Goal: Task Accomplishment & Management: Use online tool/utility

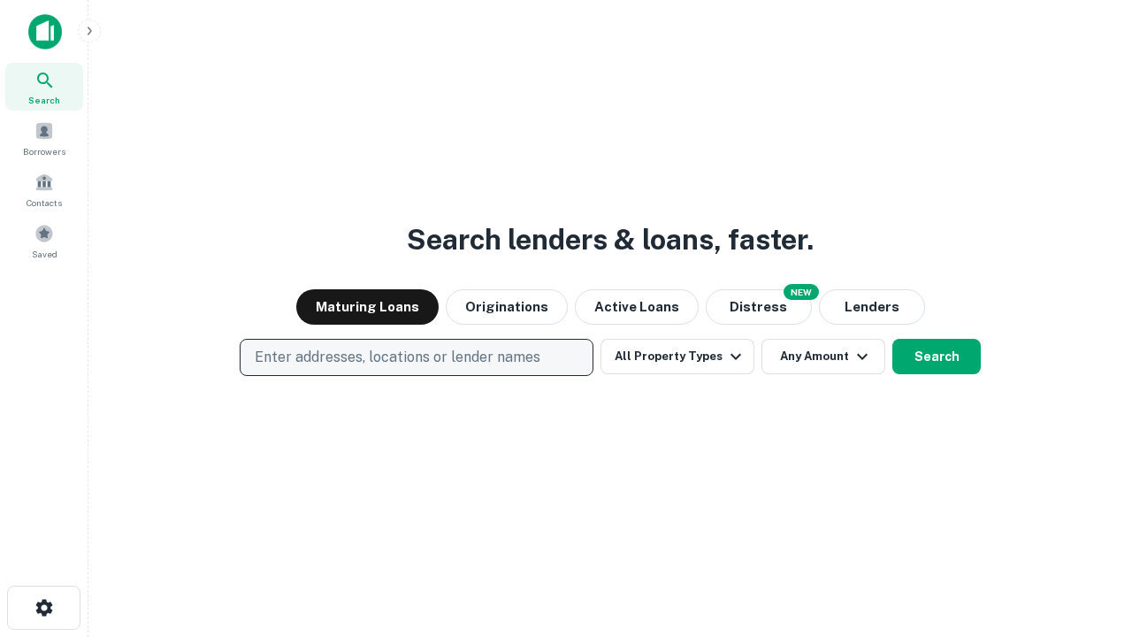
click at [416, 357] on p "Enter addresses, locations or lender names" at bounding box center [398, 357] width 286 height 21
type input "**********"
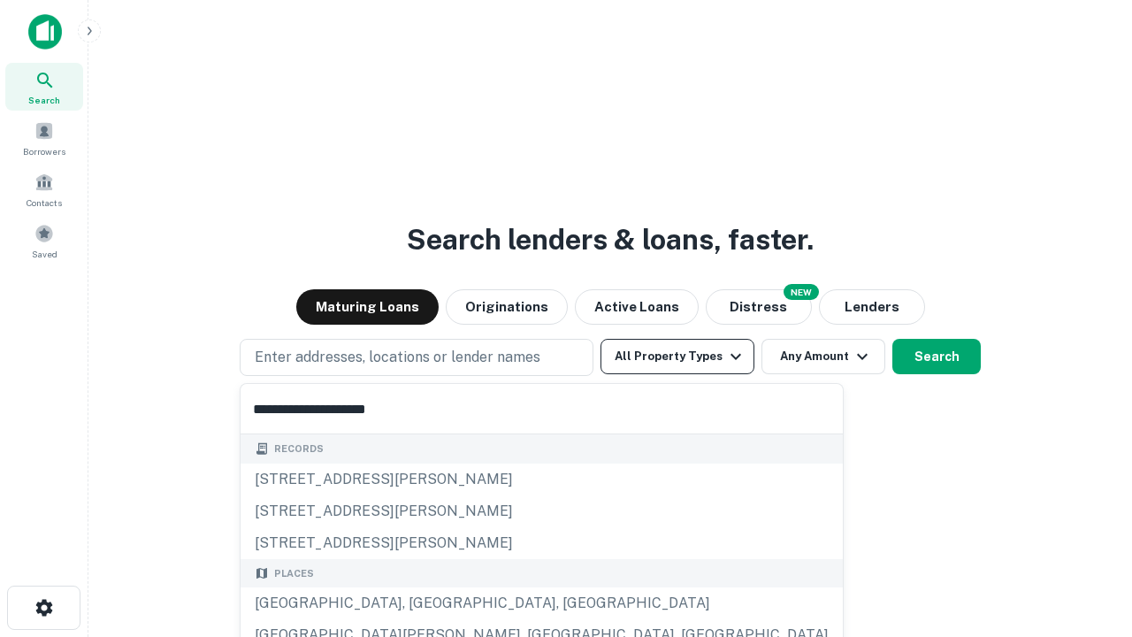
click at [423, 603] on div "[GEOGRAPHIC_DATA], [GEOGRAPHIC_DATA], [GEOGRAPHIC_DATA]" at bounding box center [542, 603] width 602 height 32
click at [678, 356] on button "All Property Types" at bounding box center [678, 356] width 154 height 35
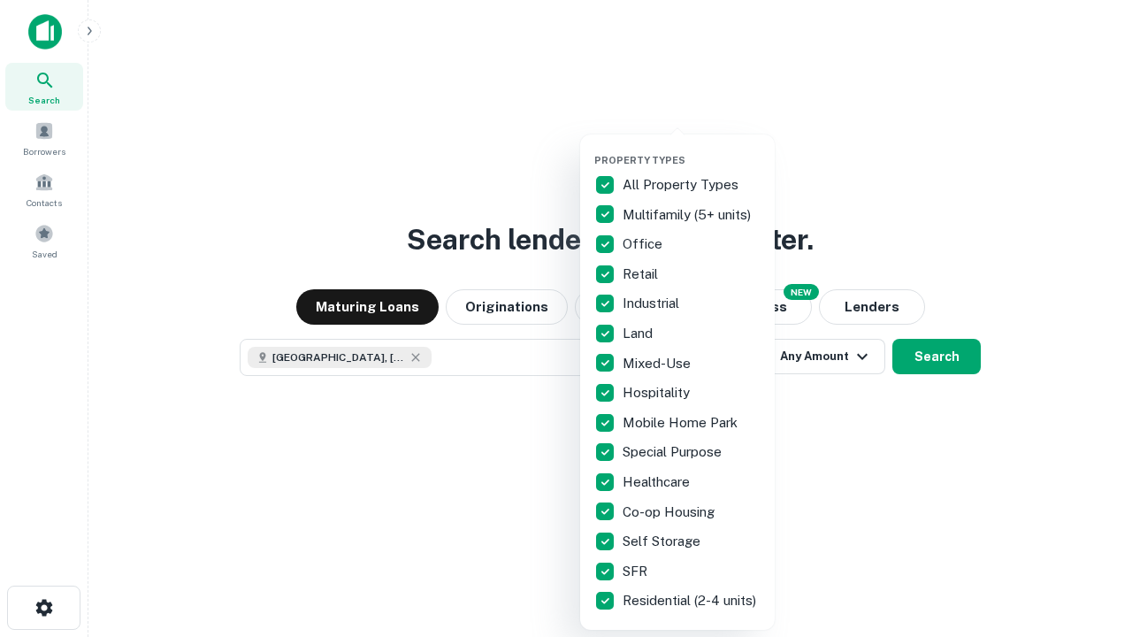
click at [692, 149] on button "button" at bounding box center [691, 149] width 195 height 1
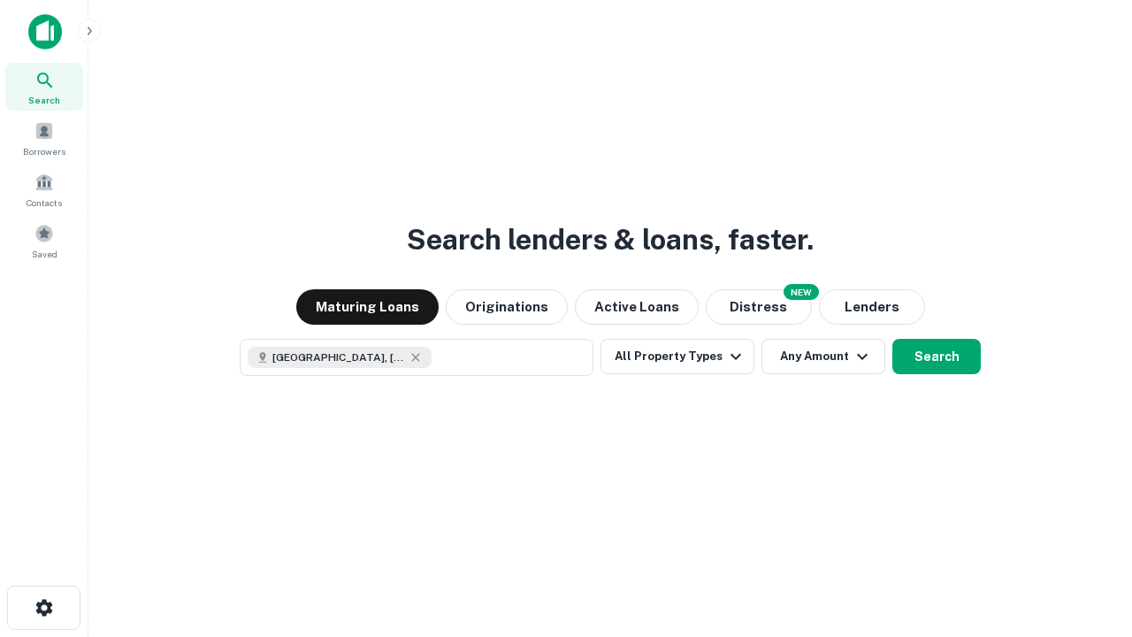
scroll to position [28, 0]
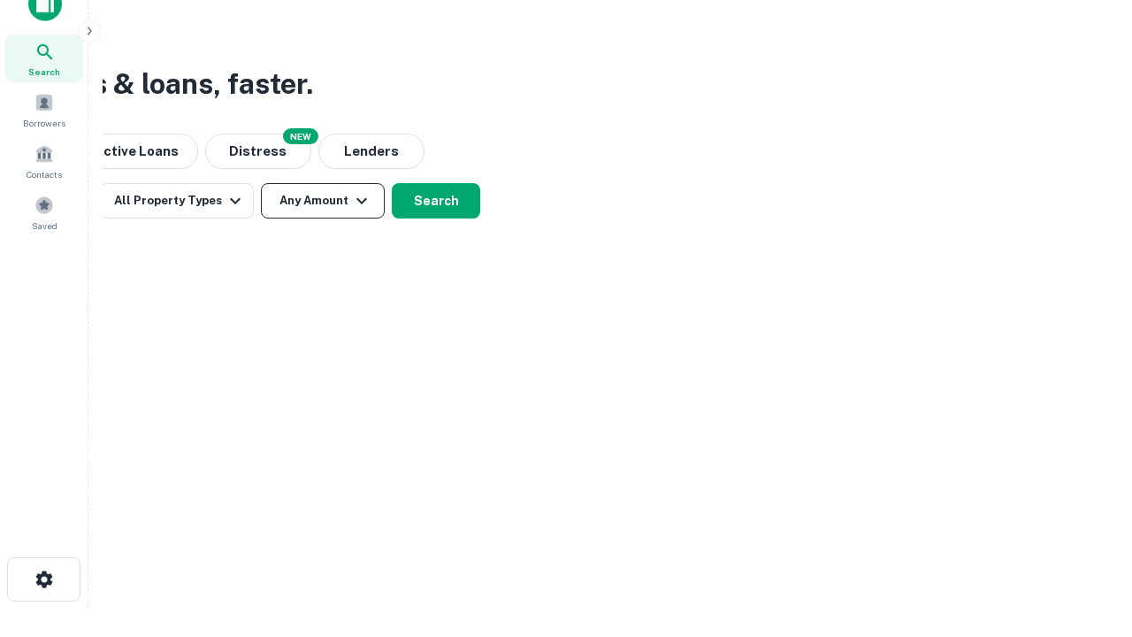
click at [323, 201] on button "Any Amount" at bounding box center [323, 200] width 124 height 35
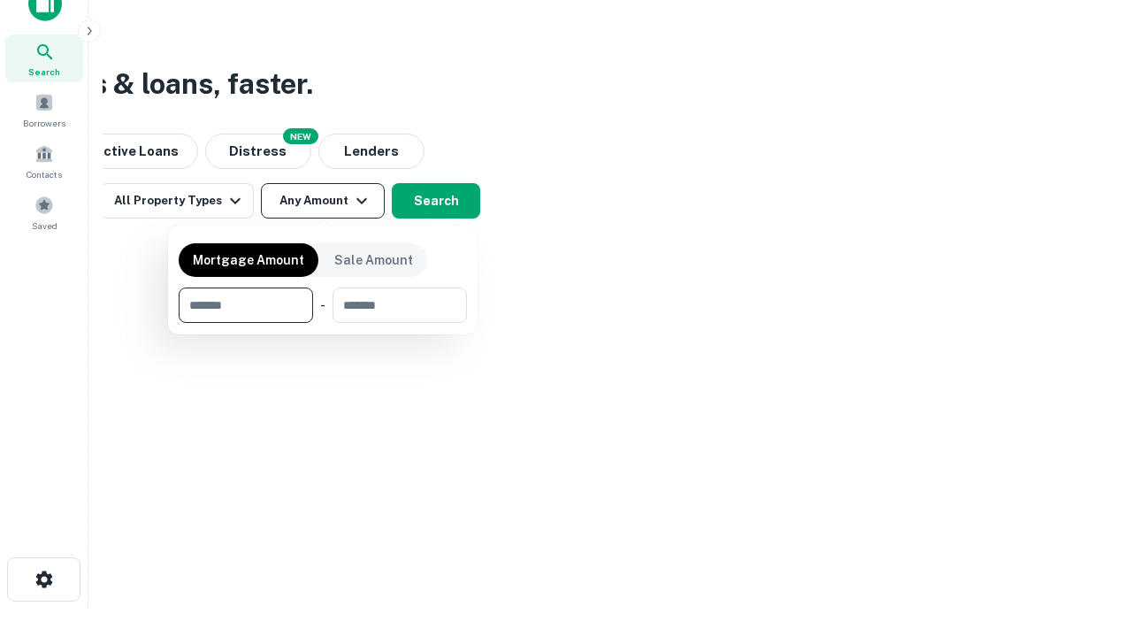
type input "*******"
click at [323, 323] on button "button" at bounding box center [323, 323] width 288 height 1
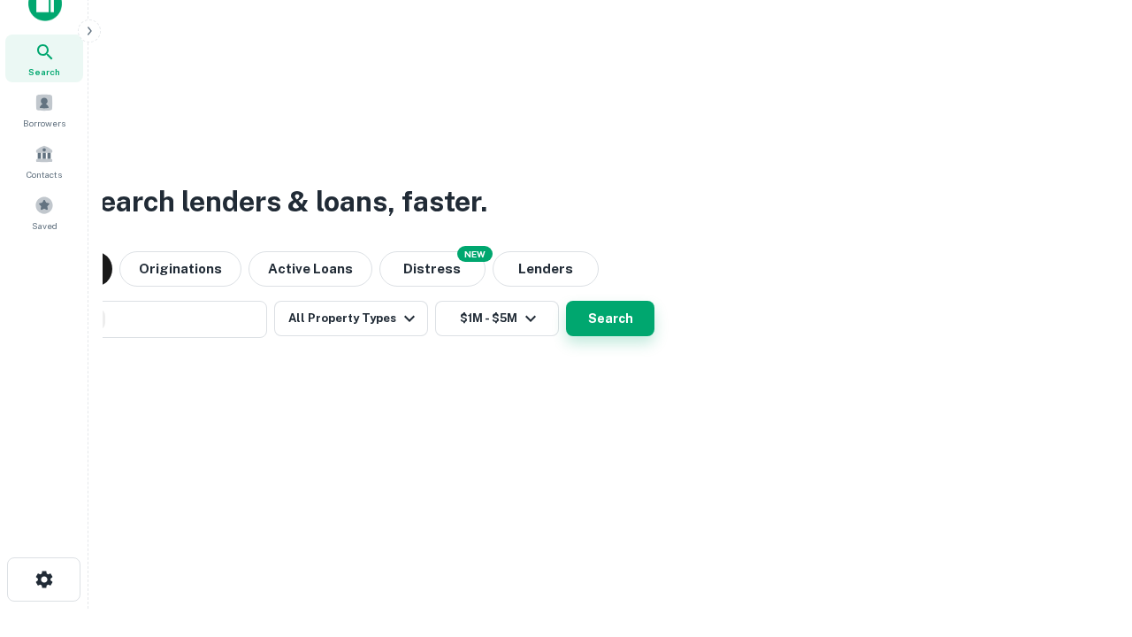
click at [566, 301] on button "Search" at bounding box center [610, 318] width 88 height 35
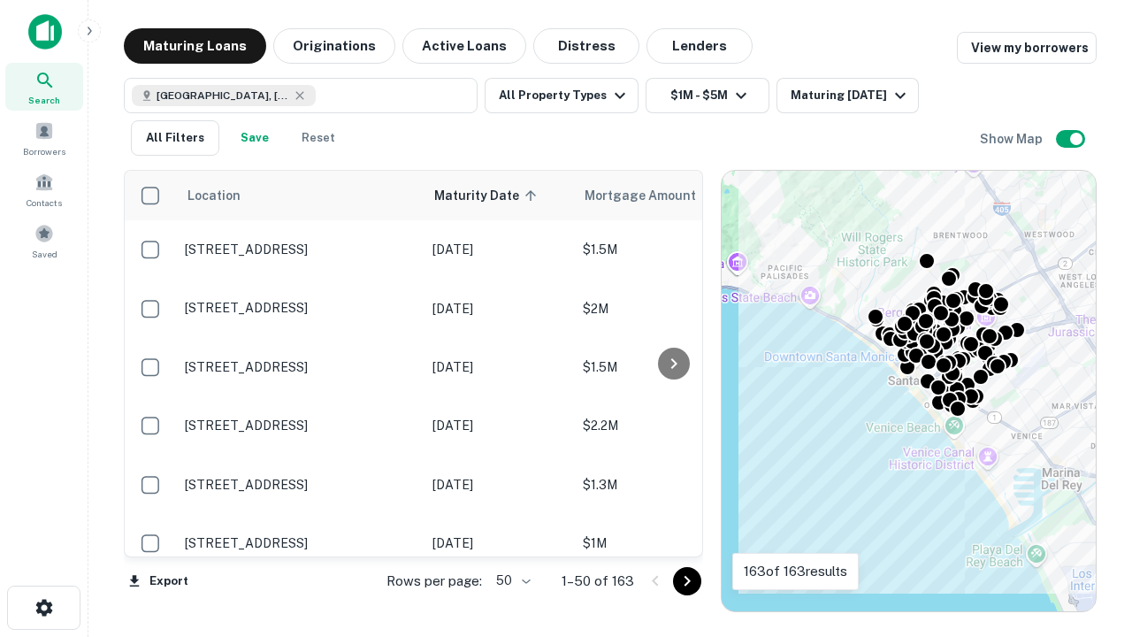
click at [510, 580] on body "Search Borrowers Contacts Saved Maturing Loans Originations Active Loans Distre…" at bounding box center [566, 318] width 1132 height 637
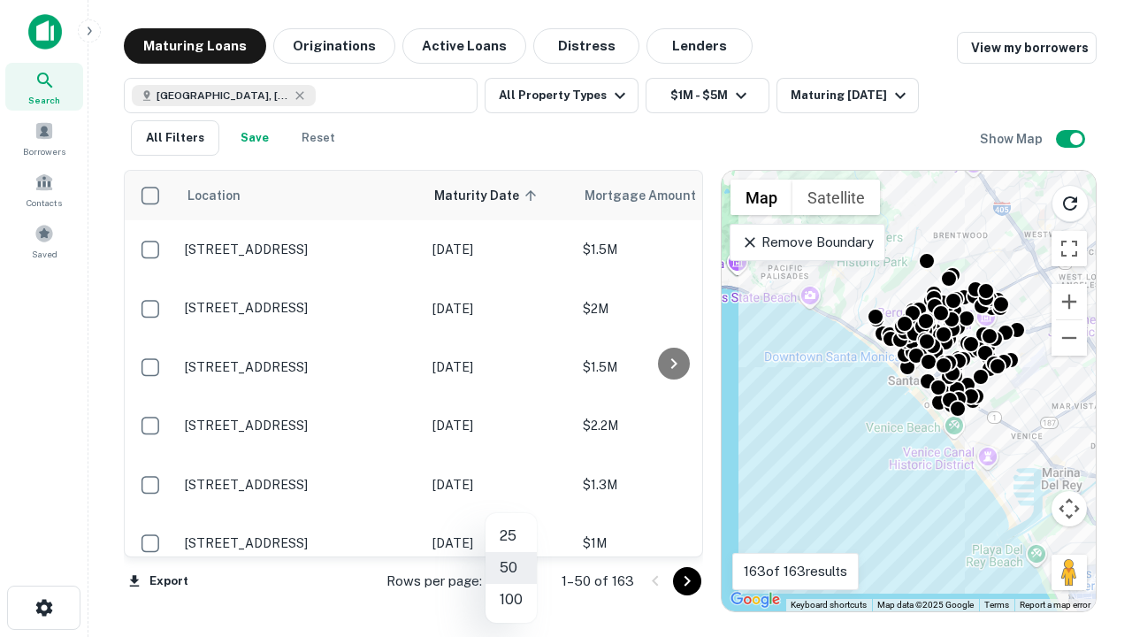
click at [511, 536] on li "25" at bounding box center [511, 536] width 51 height 32
